Goal: Task Accomplishment & Management: Use online tool/utility

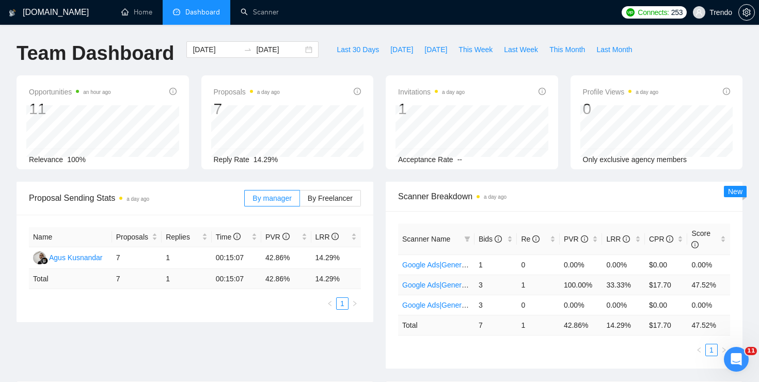
scroll to position [1237, 0]
click at [726, 349] on div "Open Intercom Messenger" at bounding box center [735, 358] width 34 height 34
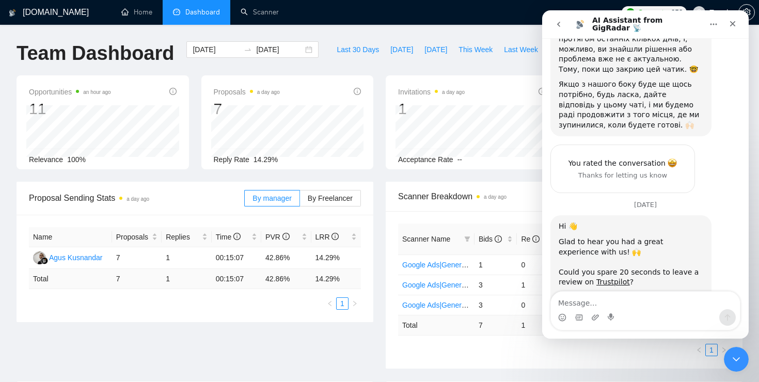
scroll to position [1229, 0]
click at [555, 21] on icon "go back" at bounding box center [559, 24] width 8 height 8
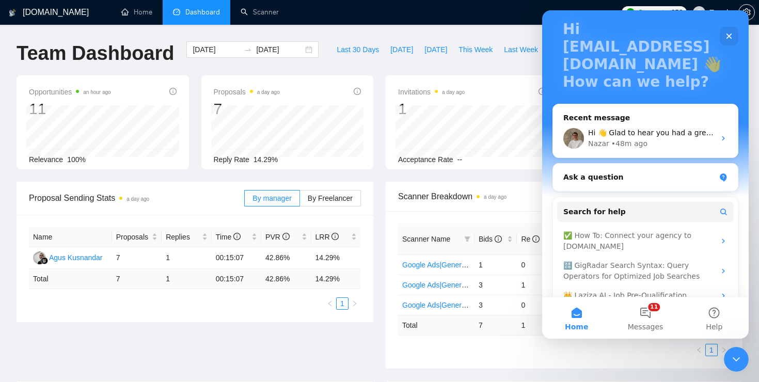
scroll to position [65, 0]
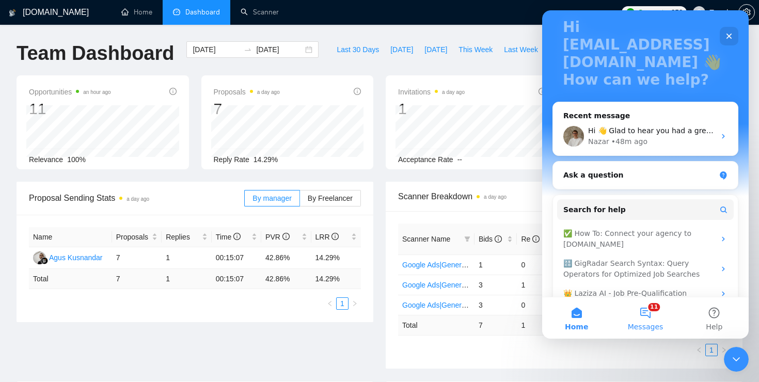
click at [649, 329] on span "Messages" at bounding box center [646, 326] width 36 height 7
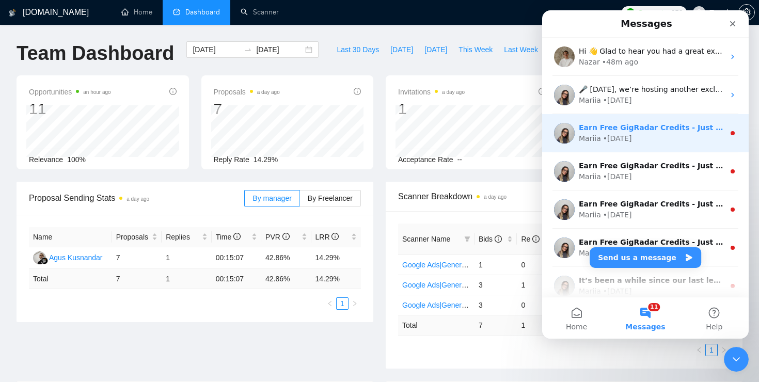
click at [641, 144] on div "Mariia • [DATE]" at bounding box center [652, 138] width 146 height 11
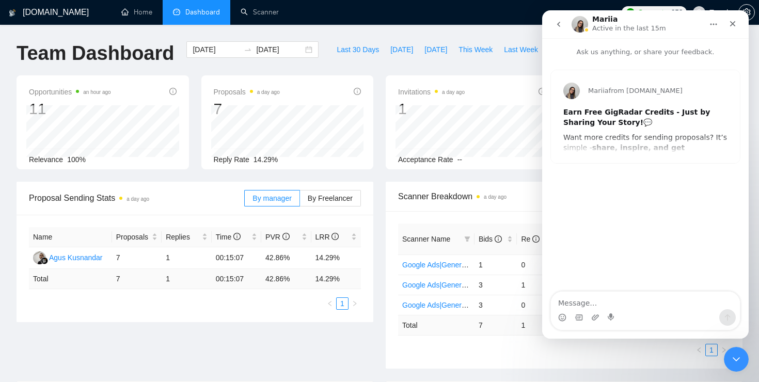
scroll to position [415, 0]
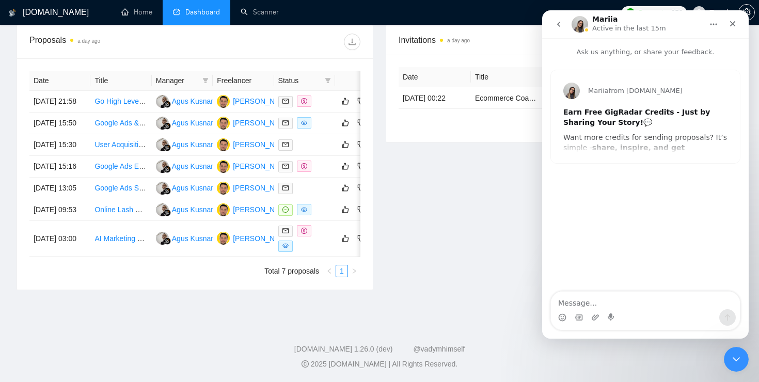
click at [558, 22] on icon "go back" at bounding box center [559, 24] width 8 height 8
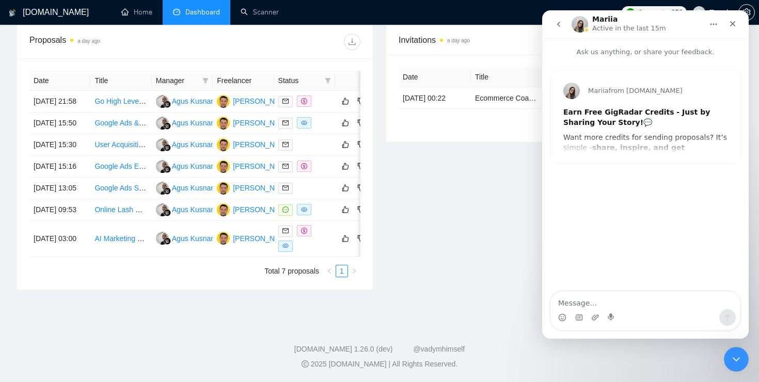
click at [557, 26] on icon "go back" at bounding box center [559, 24] width 8 height 8
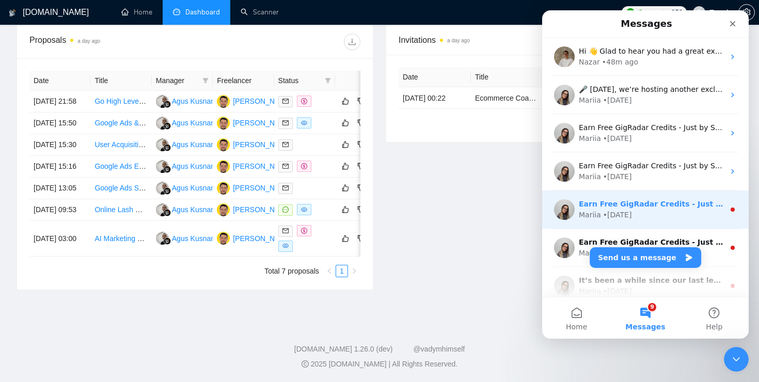
click at [693, 196] on div "Earn Free GigRadar Credits - Just by Sharing Your Story! 💬 Want more credits fo…" at bounding box center [645, 210] width 207 height 38
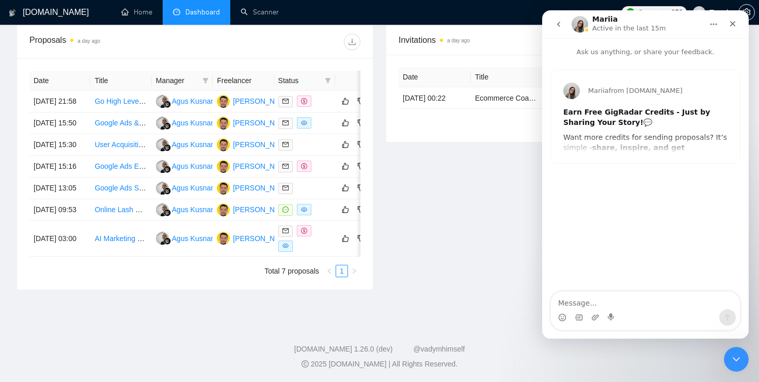
click at [559, 31] on button "go back" at bounding box center [559, 24] width 20 height 20
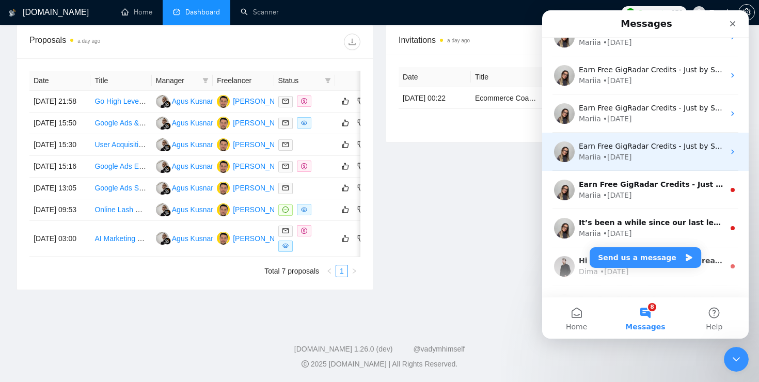
scroll to position [59, 0]
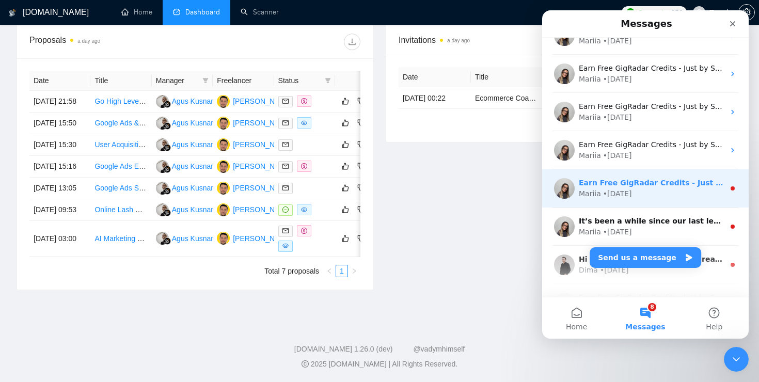
click at [642, 205] on div "Earn Free GigRadar Credits - Just by Sharing Your Story! 💬 Want more credits fo…" at bounding box center [645, 188] width 207 height 38
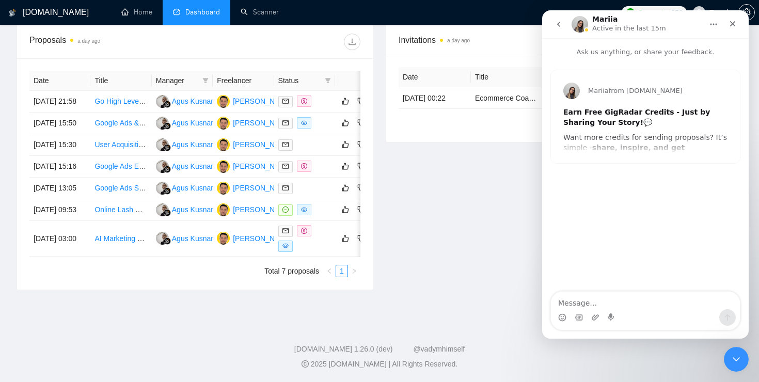
click at [560, 28] on icon "go back" at bounding box center [559, 24] width 8 height 8
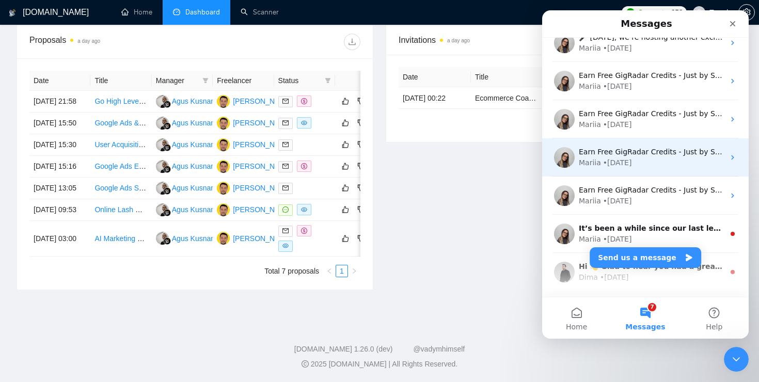
scroll to position [65, 0]
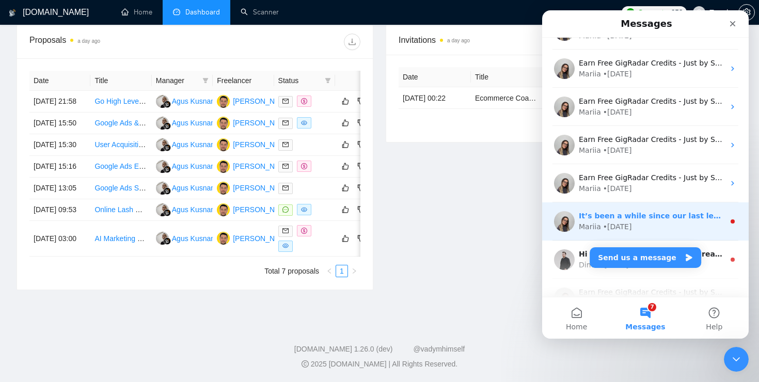
click at [667, 229] on div "Mariia • [DATE]" at bounding box center [652, 227] width 146 height 11
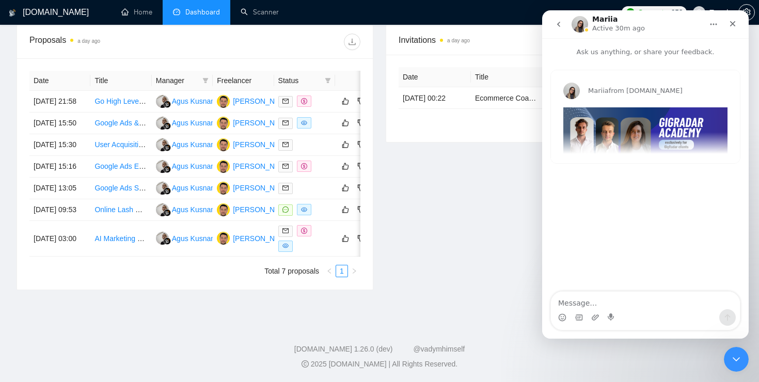
click at [557, 23] on icon "go back" at bounding box center [559, 24] width 8 height 8
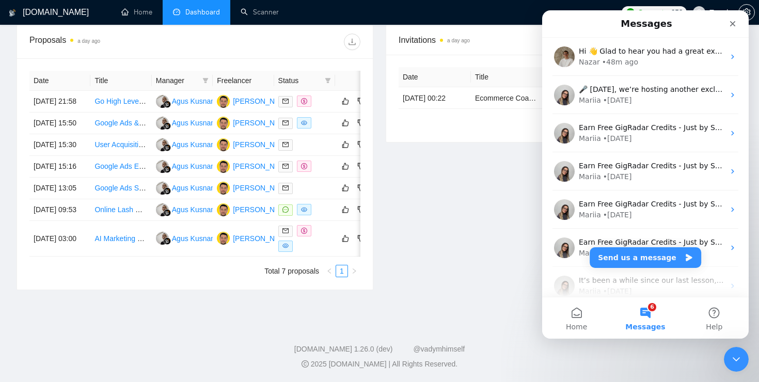
drag, startPoint x: 557, startPoint y: 23, endPoint x: 556, endPoint y: -64, distance: 86.8
click at [556, 10] on html "Messages Hi 👋 Glad to hear you had a great experience with us! 🙌 ​ Could you sp…" at bounding box center [645, 174] width 207 height 328
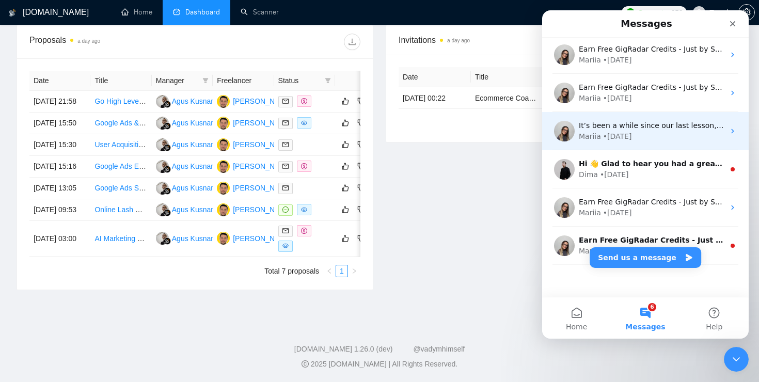
scroll to position [164, 0]
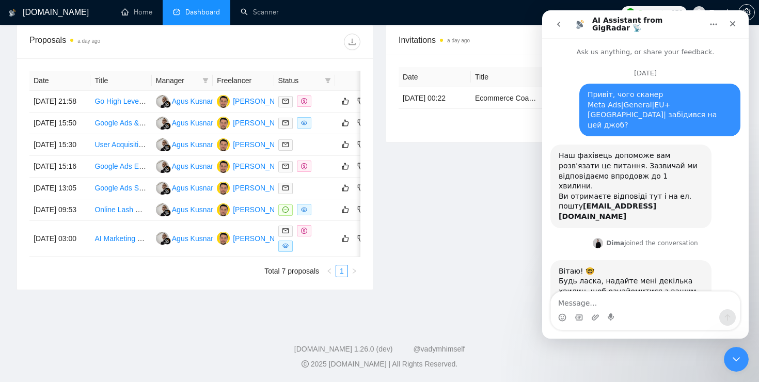
scroll to position [45, 0]
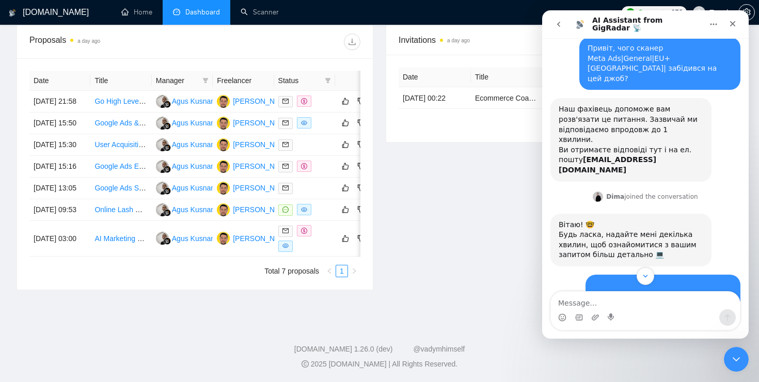
click at [556, 32] on button "go back" at bounding box center [559, 24] width 20 height 20
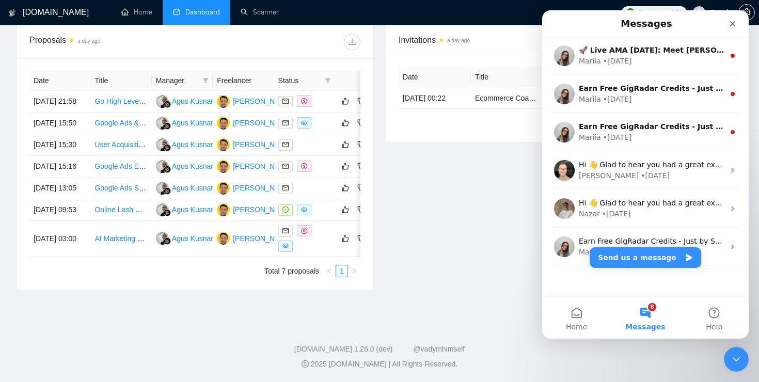
scroll to position [534, 0]
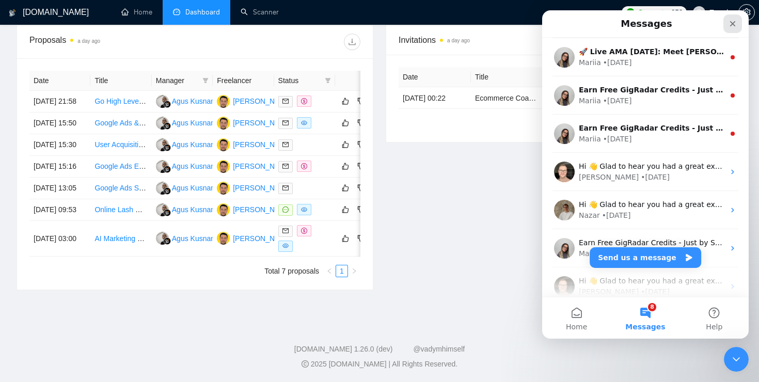
click at [729, 28] on div "Close" at bounding box center [733, 23] width 19 height 19
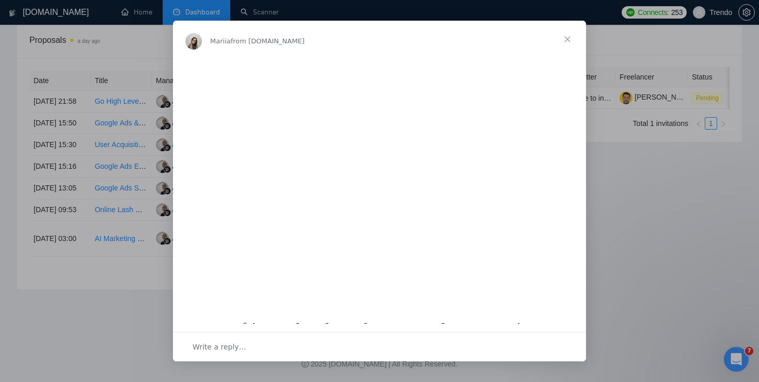
scroll to position [0, 0]
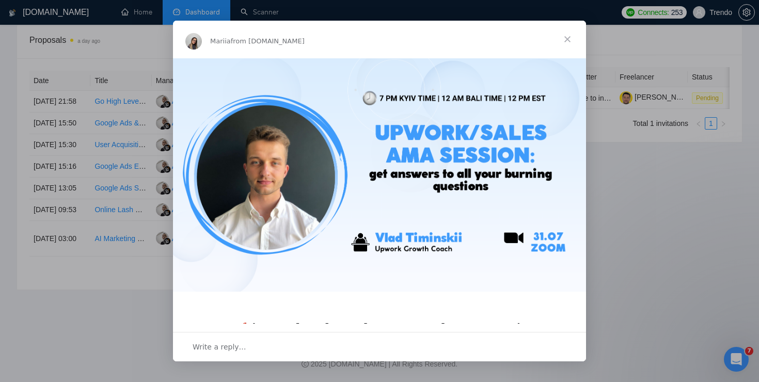
click at [570, 36] on span "Close" at bounding box center [567, 39] width 37 height 37
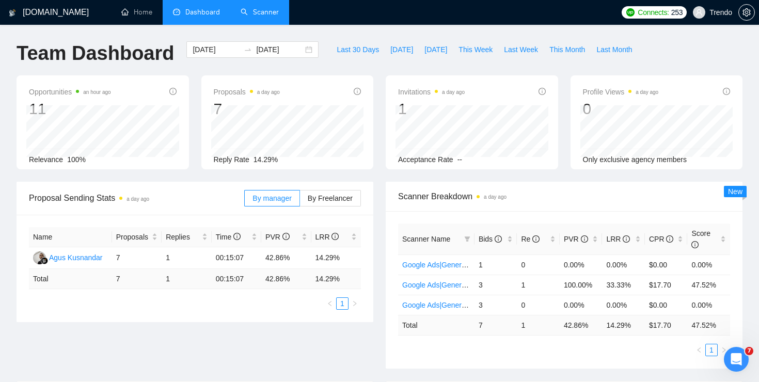
click at [257, 11] on link "Scanner" at bounding box center [260, 12] width 38 height 9
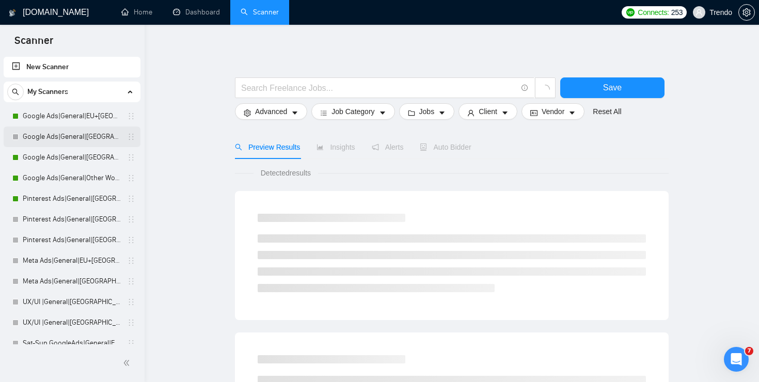
click at [70, 133] on link "Google Ads|General|[GEOGRAPHIC_DATA]+[GEOGRAPHIC_DATA]|" at bounding box center [72, 137] width 98 height 21
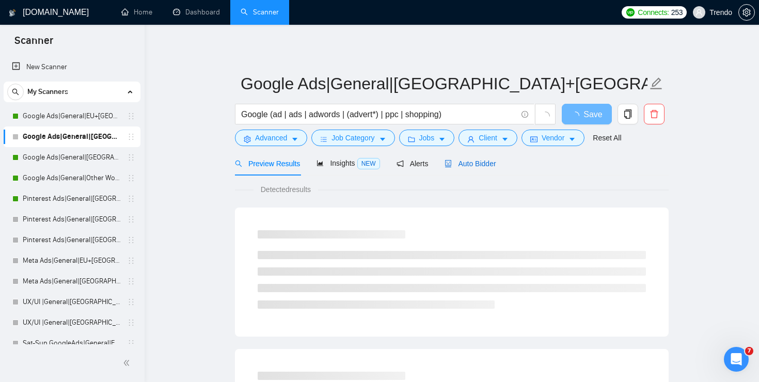
click at [487, 162] on span "Auto Bidder" at bounding box center [470, 164] width 51 height 8
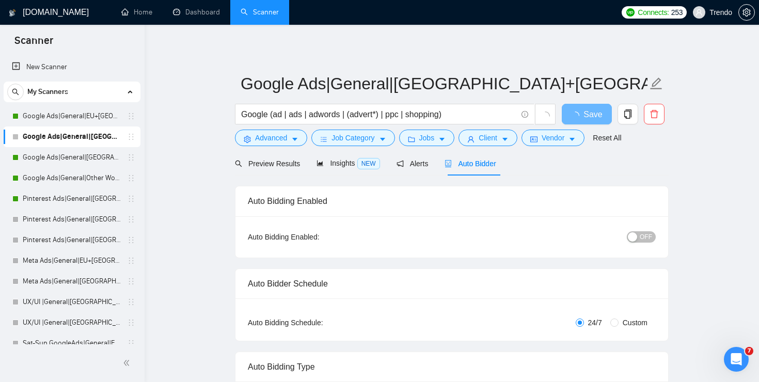
checkbox input "true"
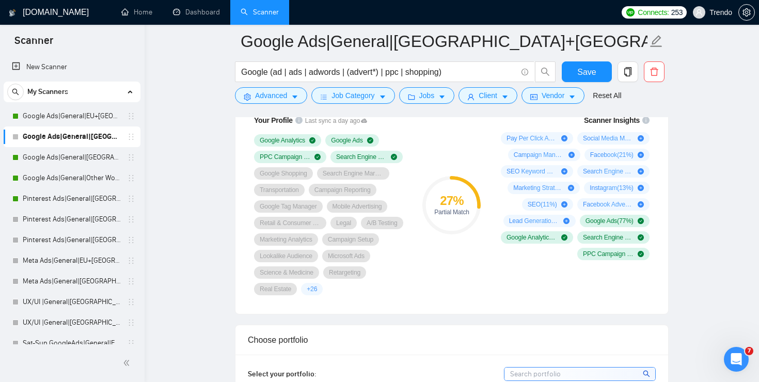
scroll to position [702, 0]
